Goal: Navigation & Orientation: Find specific page/section

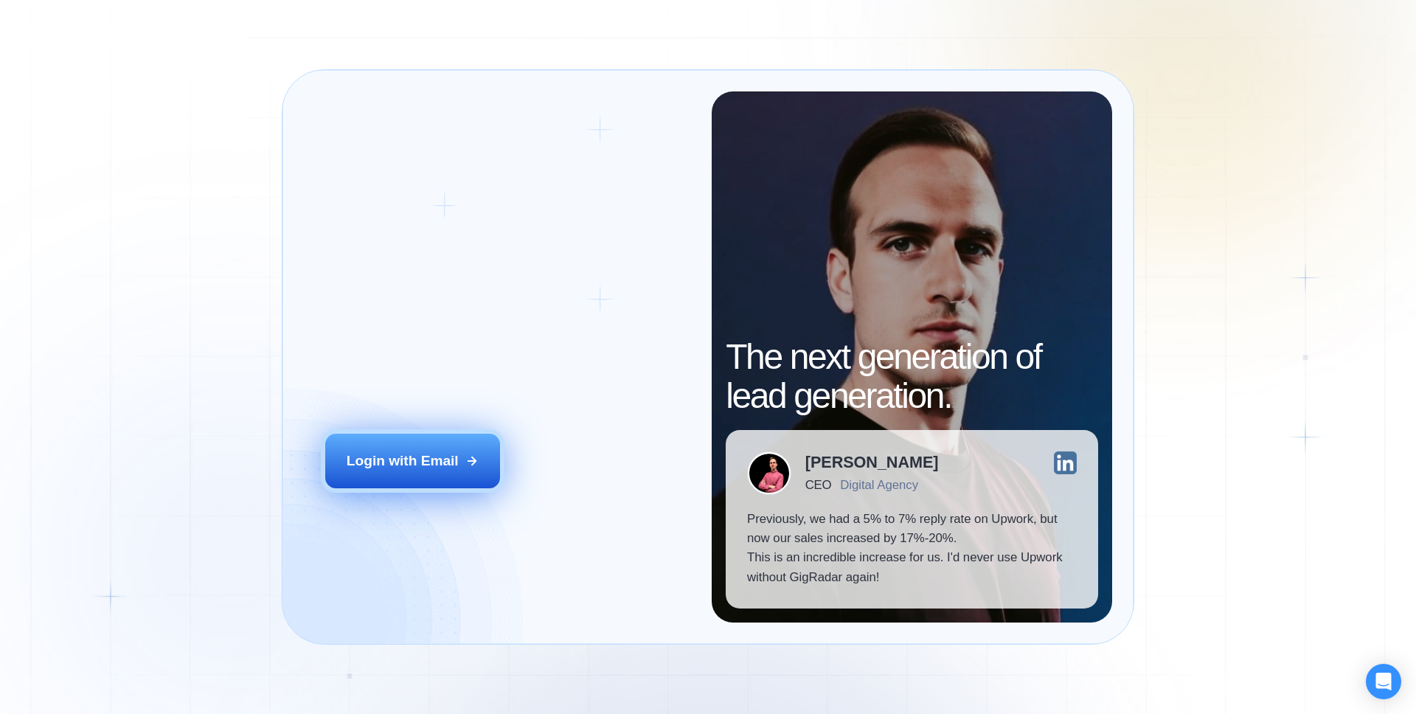
click at [456, 465] on div "Login with Email" at bounding box center [403, 460] width 112 height 19
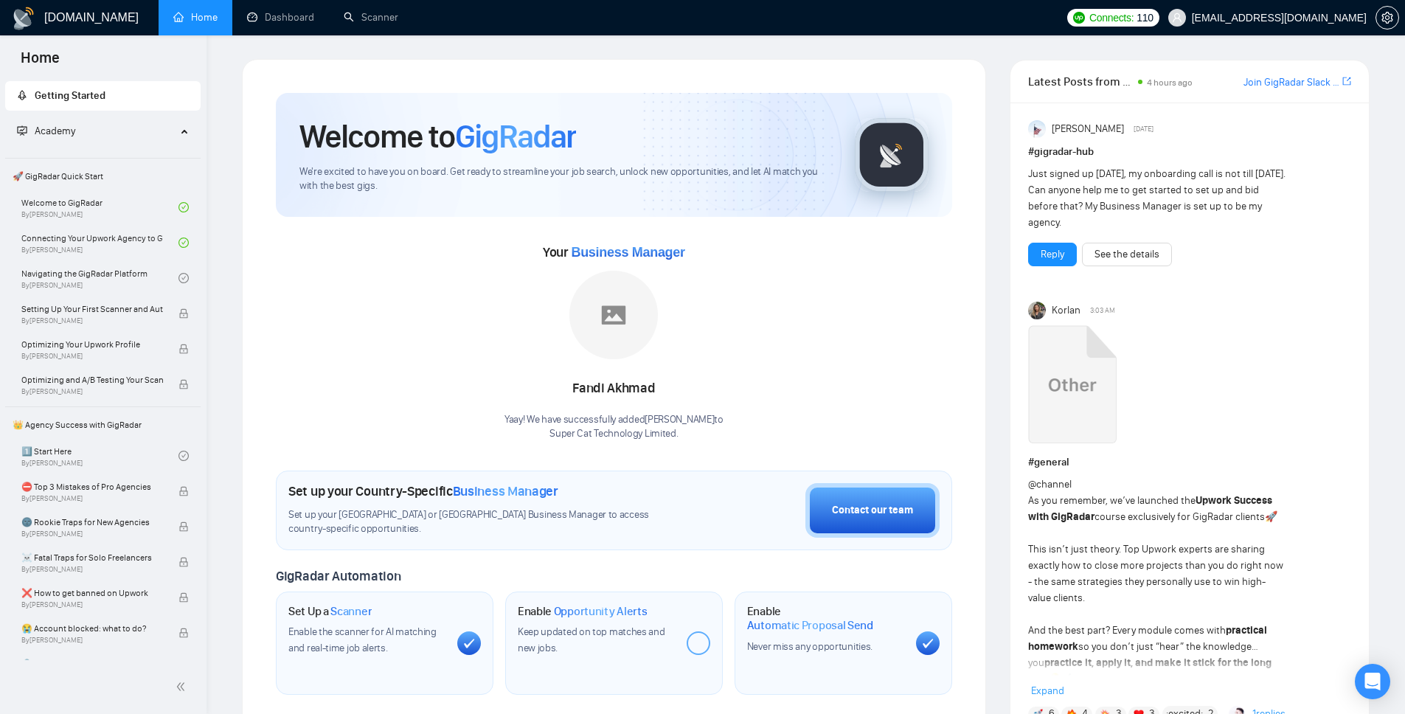
click at [32, 31] on div "GigRadar.io" at bounding box center [75, 17] width 127 height 35
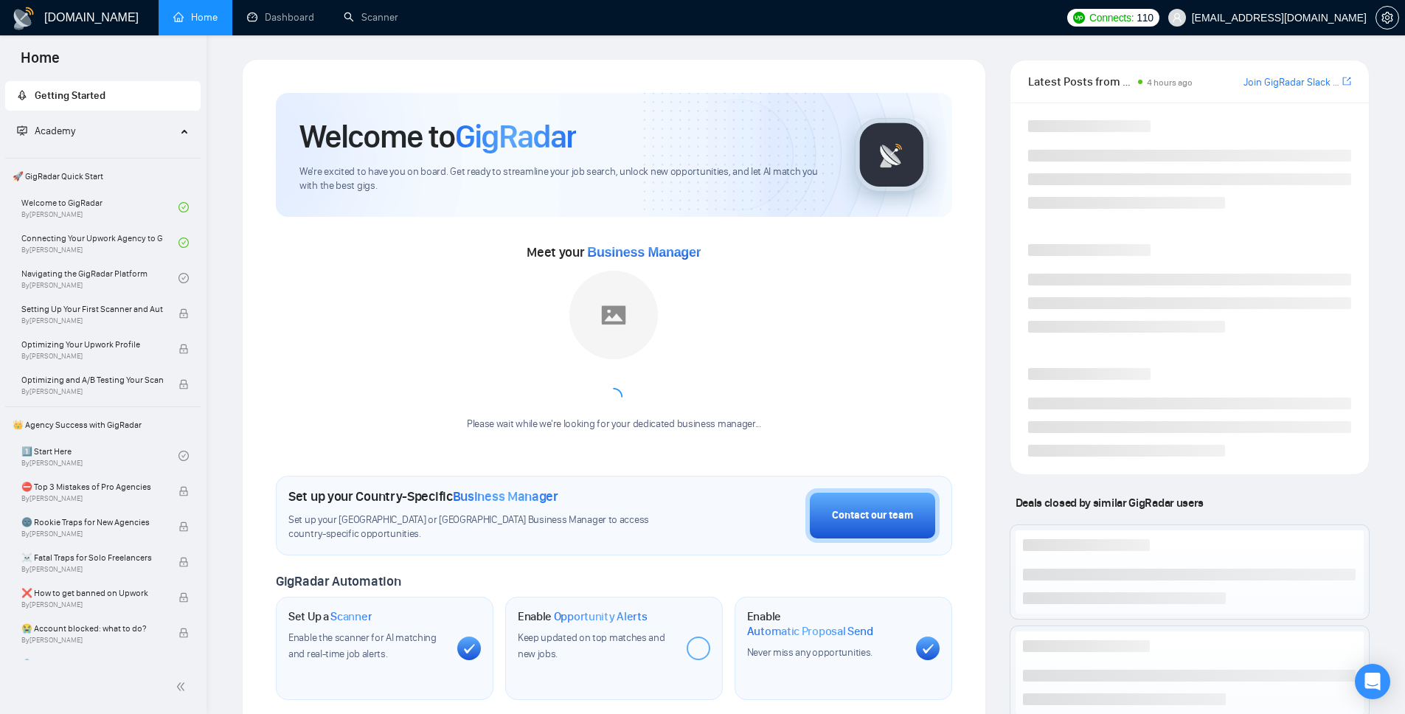
click at [45, 20] on h1 "GigRadar.io" at bounding box center [91, 17] width 94 height 35
